Goal: Information Seeking & Learning: Learn about a topic

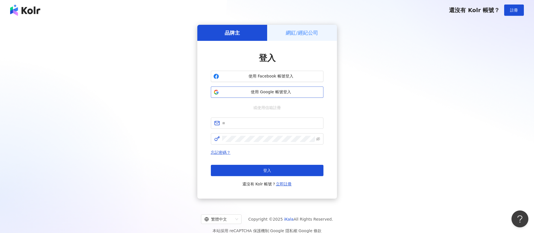
click at [284, 91] on span "使用 Google 帳號登入" at bounding box center [271, 92] width 100 height 6
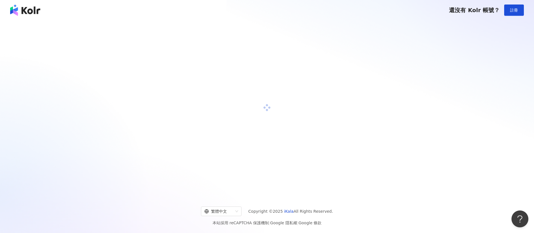
click at [440, 116] on div at bounding box center [267, 108] width 521 height 166
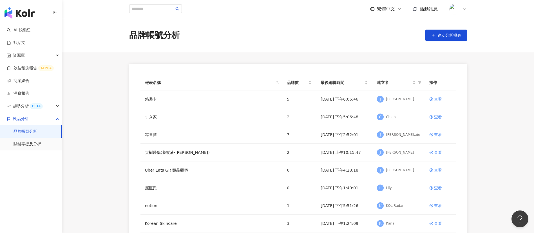
click at [230, 20] on div "品牌帳號分析 建立分析報表" at bounding box center [298, 35] width 472 height 34
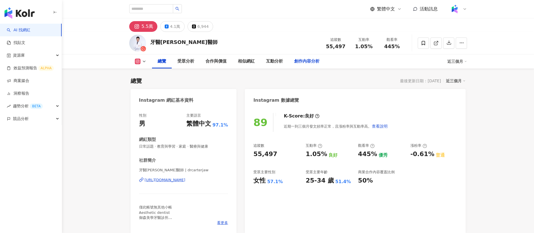
click at [312, 58] on div "創作內容分析" at bounding box center [306, 61] width 25 height 7
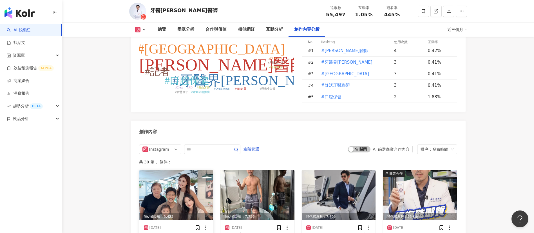
scroll to position [1794, 0]
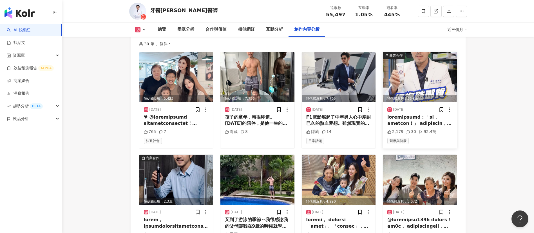
click at [417, 114] on div at bounding box center [419, 120] width 65 height 13
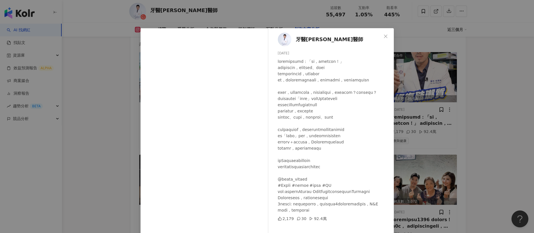
scroll to position [17, 0]
click at [475, 144] on div "牙醫趙國翔醫師 2025/6/30 2,179 30 92.4萬 查看原始貼文" at bounding box center [267, 116] width 534 height 233
